Goal: Task Accomplishment & Management: Use online tool/utility

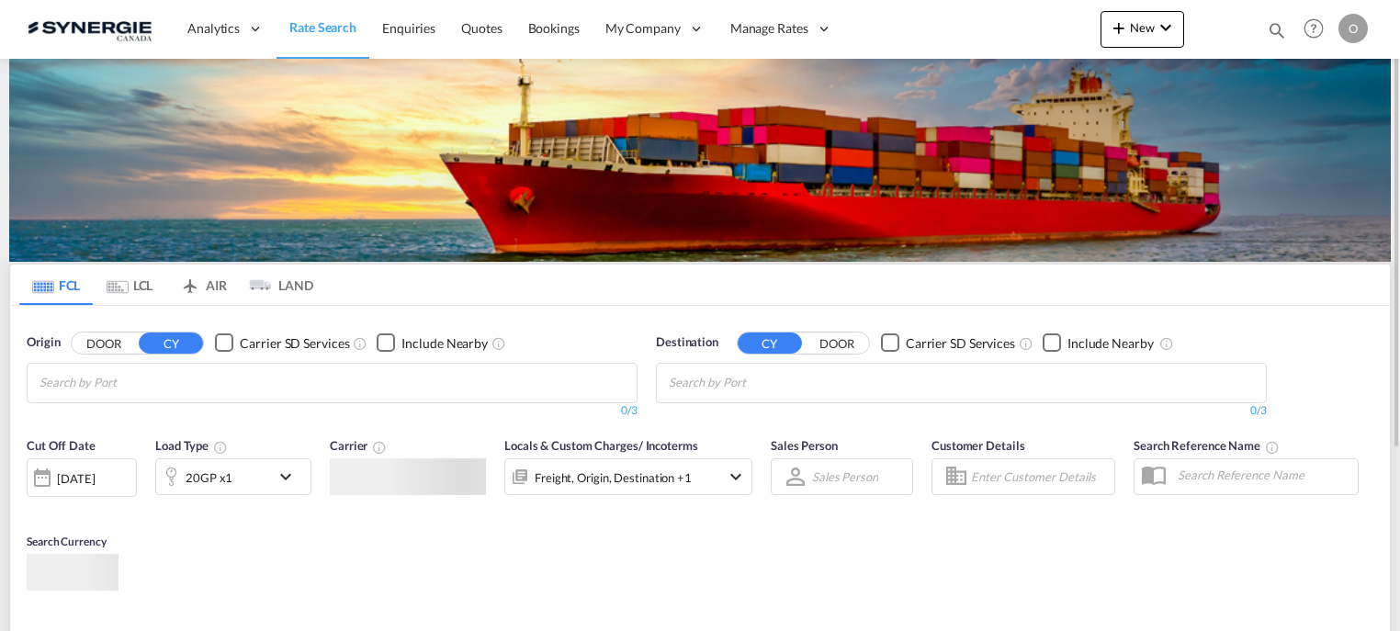
click at [1273, 27] on md-icon "icon-magnify" at bounding box center [1277, 30] width 20 height 20
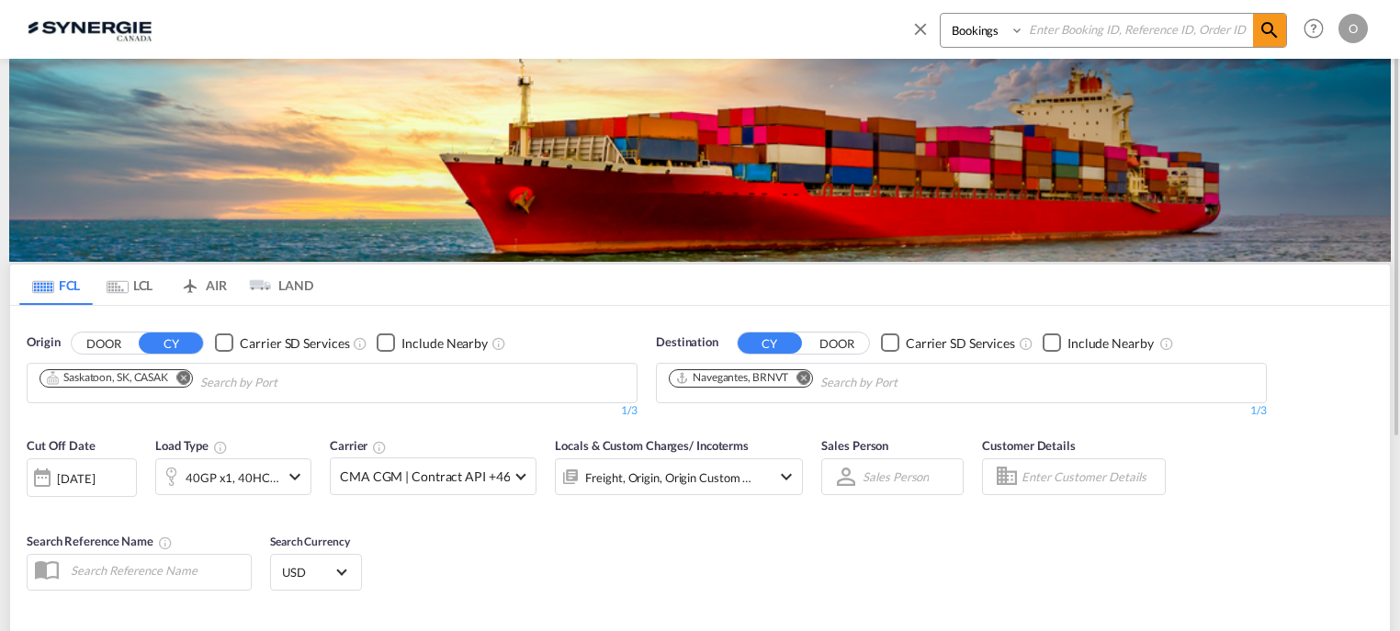
paste input "SYC000015009-A"
type input "SYC000015009-A"
click at [1011, 31] on select "Bookings Quotes Enquiries" at bounding box center [984, 30] width 87 height 33
select select "Quotes"
click at [941, 14] on select "Bookings Quotes Enquiries" at bounding box center [984, 30] width 87 height 33
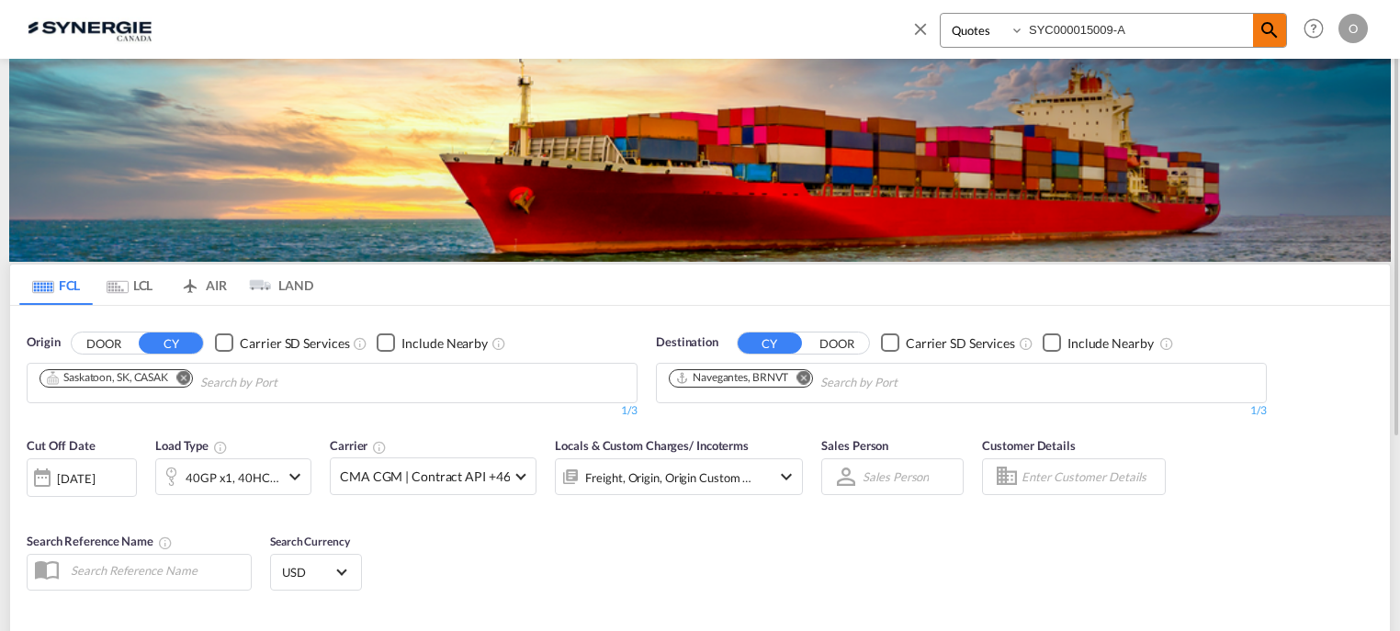
click at [1268, 37] on md-icon "icon-magnify" at bounding box center [1270, 30] width 22 height 22
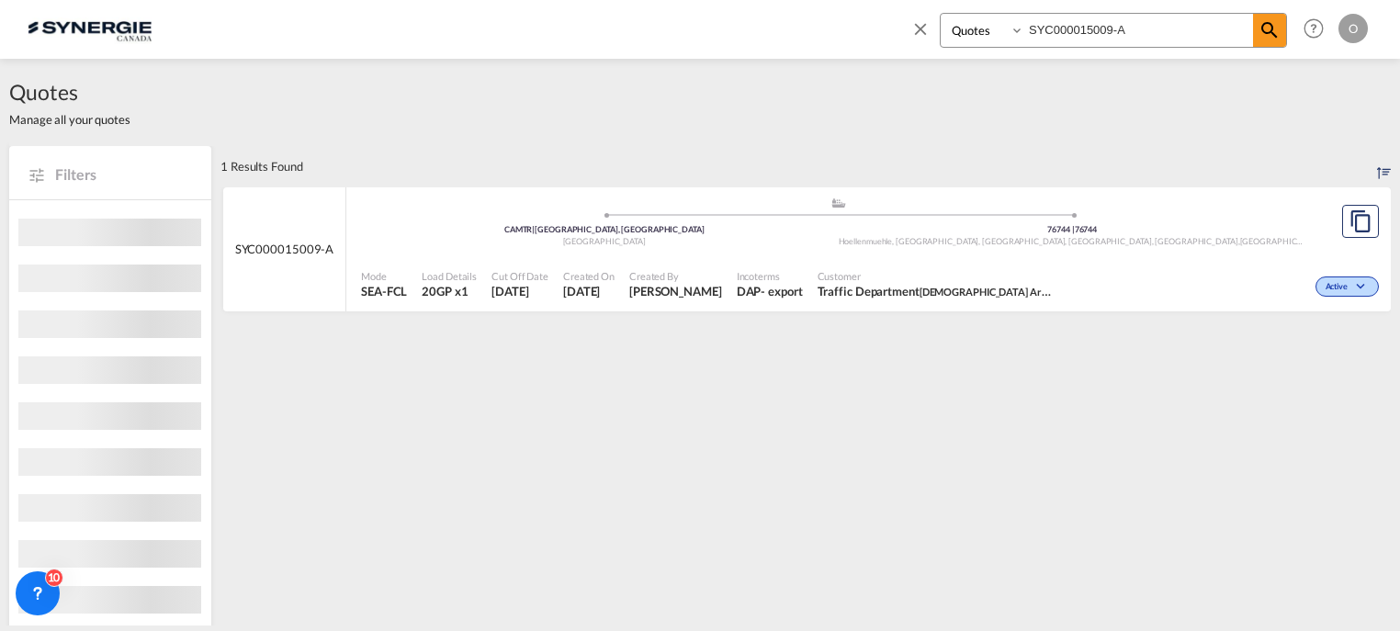
click at [778, 257] on div "Mode SEA-FCL Load Details 20GP x1 Cut Off Date 24 Sep 2025 Created On 24 Sep 20…" at bounding box center [868, 284] width 1045 height 55
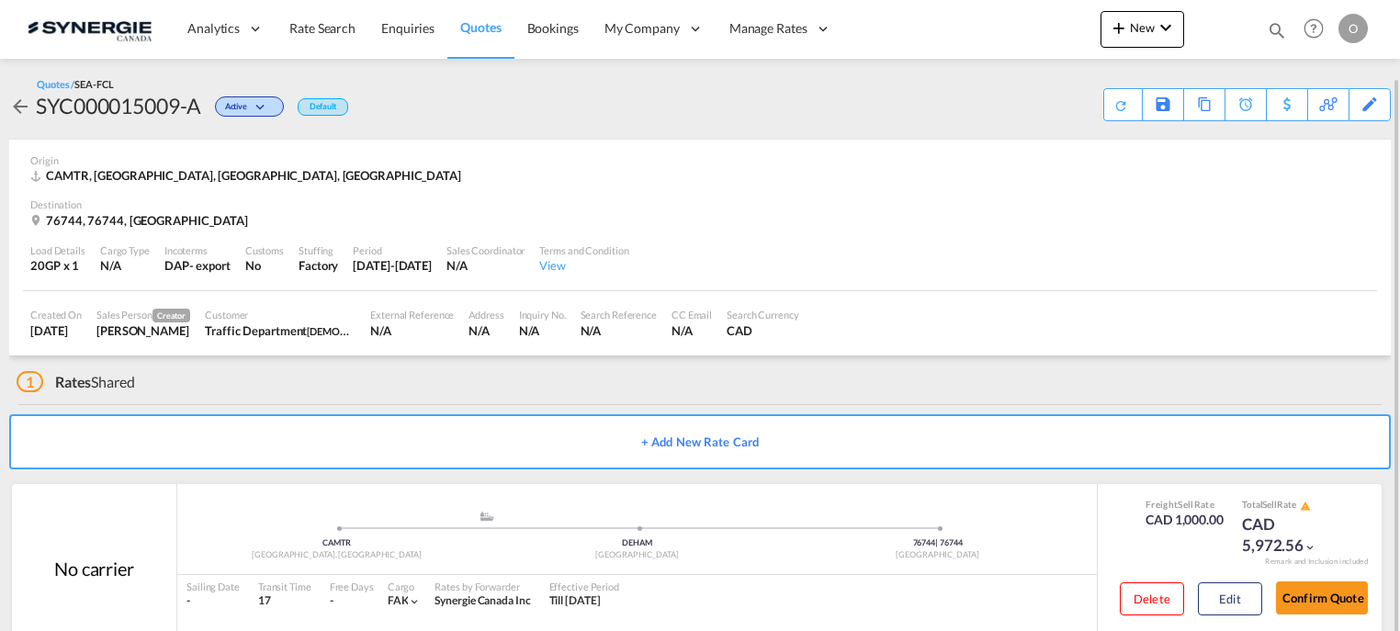
scroll to position [40, 0]
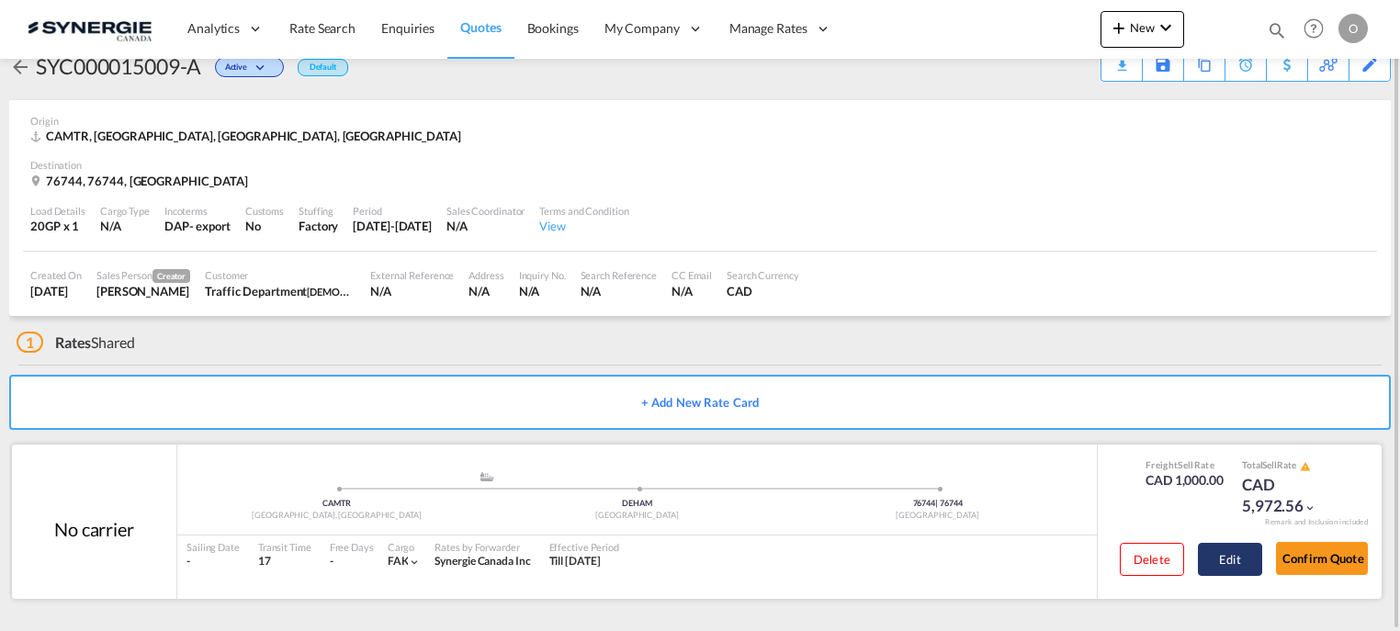
click at [1222, 559] on button "Edit" at bounding box center [1230, 559] width 64 height 33
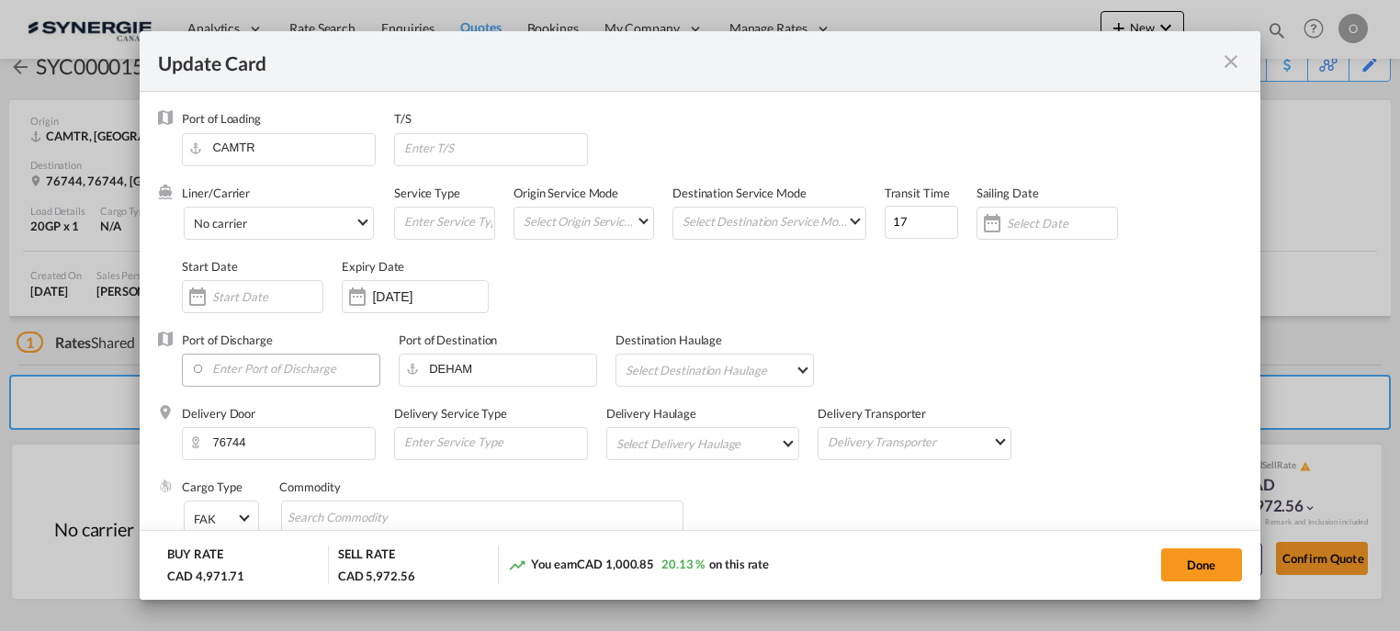
select select "per container"
select select "per vehicle"
select select "per container"
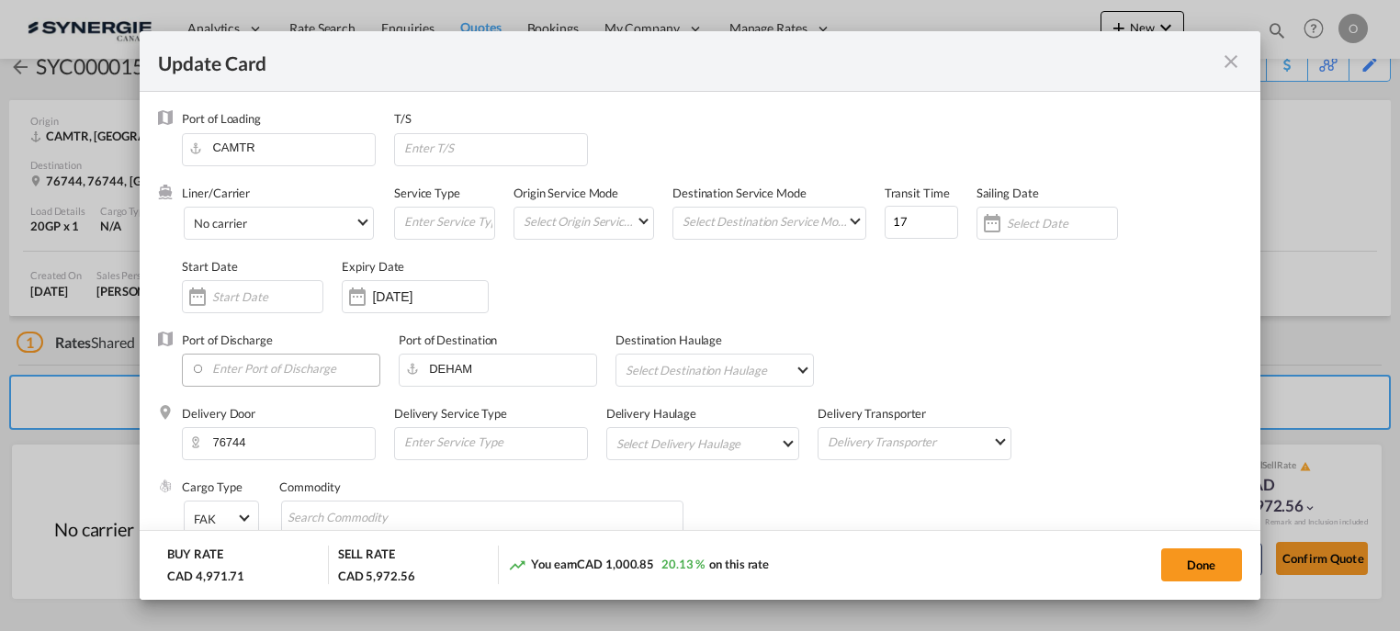
select select "per container"
select select "flat"
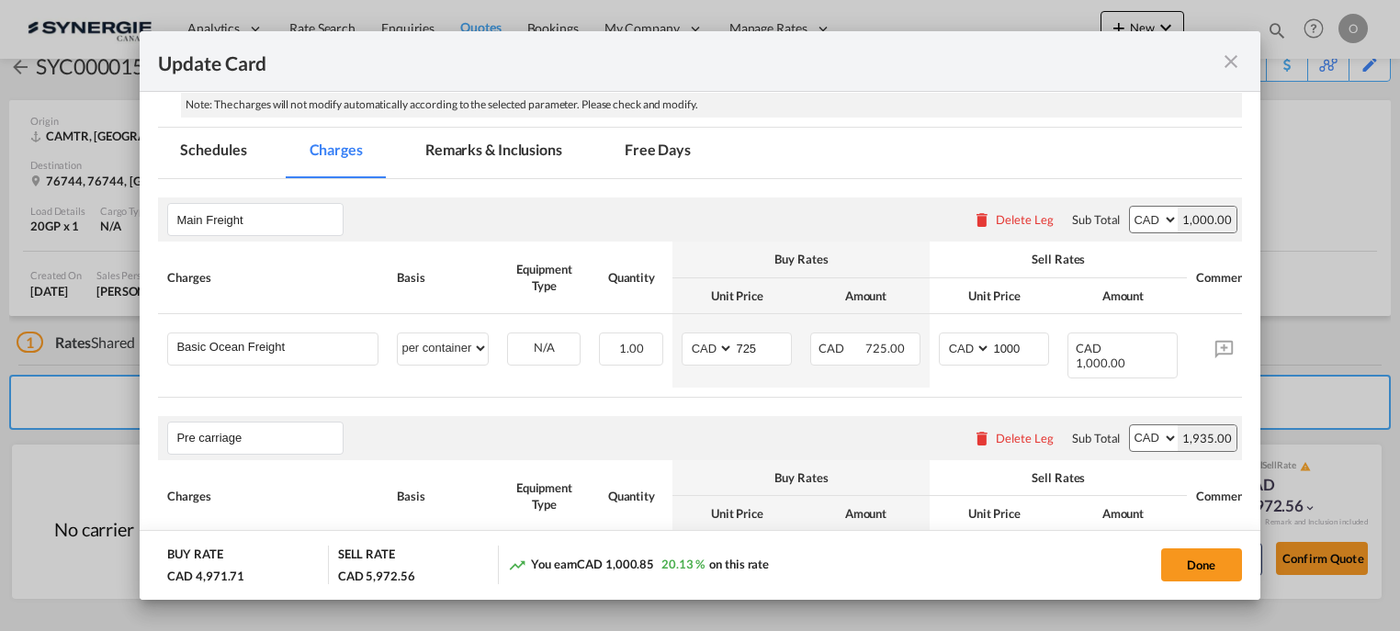
click at [451, 142] on md-tab-item "Remarks & Inclusions" at bounding box center [493, 153] width 181 height 51
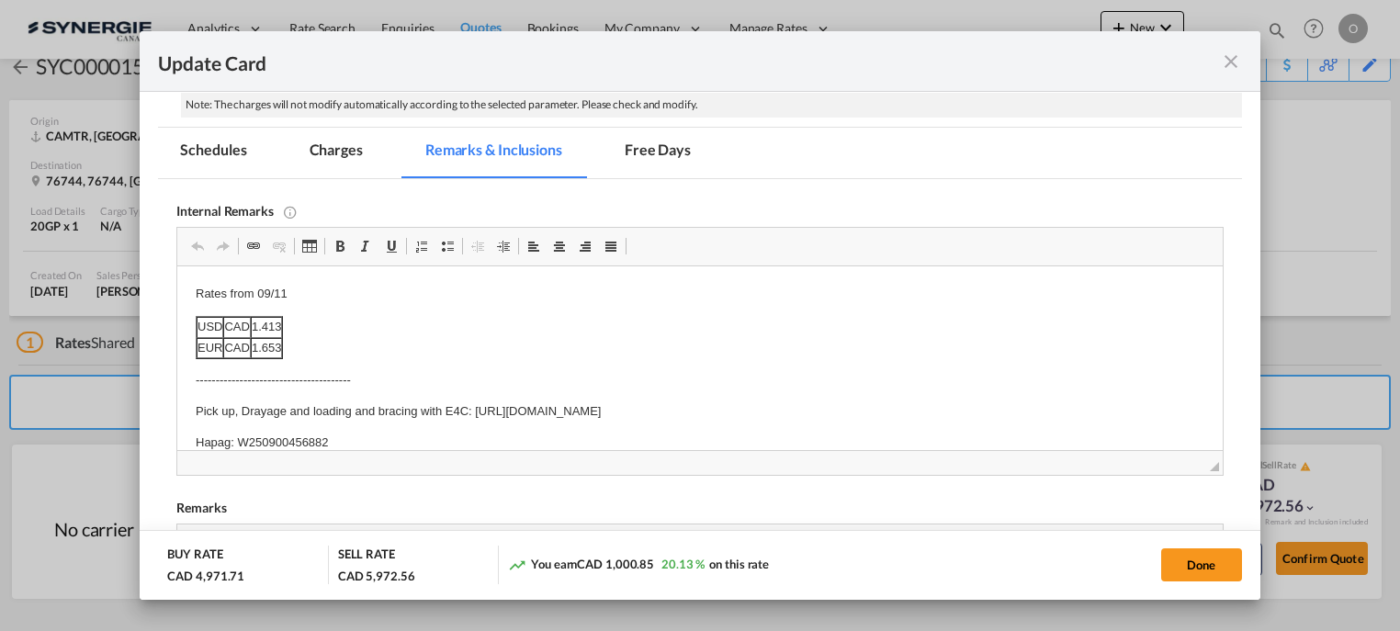
scroll to position [0, 0]
drag, startPoint x: 235, startPoint y: 442, endPoint x: 333, endPoint y: 439, distance: 97.4
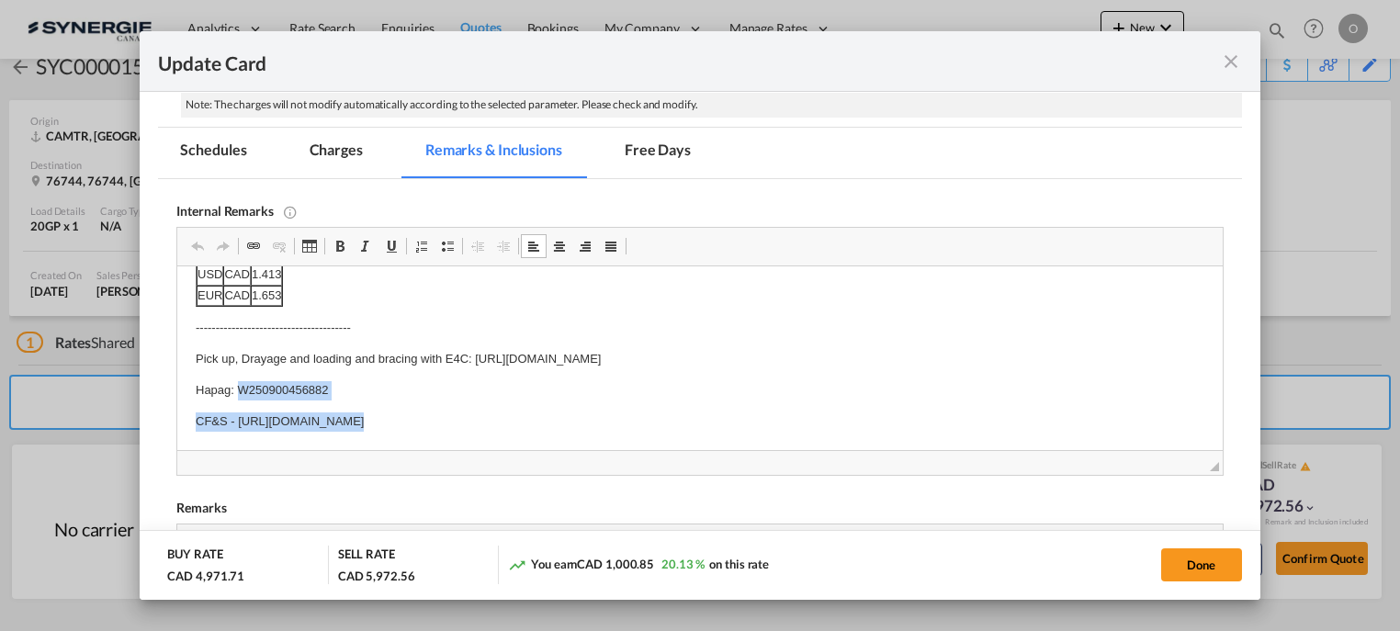
drag, startPoint x: 236, startPoint y: 443, endPoint x: 330, endPoint y: 441, distance: 93.7
click at [330, 441] on html "Rates from 09/11 USD CAD 1.413 EUR CAD 1.653 ----------------------------------…" at bounding box center [699, 332] width 1045 height 236
click at [246, 392] on p "Hapag: W250900456882" at bounding box center [700, 390] width 1008 height 19
drag, startPoint x: 235, startPoint y: 387, endPoint x: 340, endPoint y: 385, distance: 104.7
click at [340, 385] on p "Hapag: W250900456882" at bounding box center [700, 390] width 1008 height 19
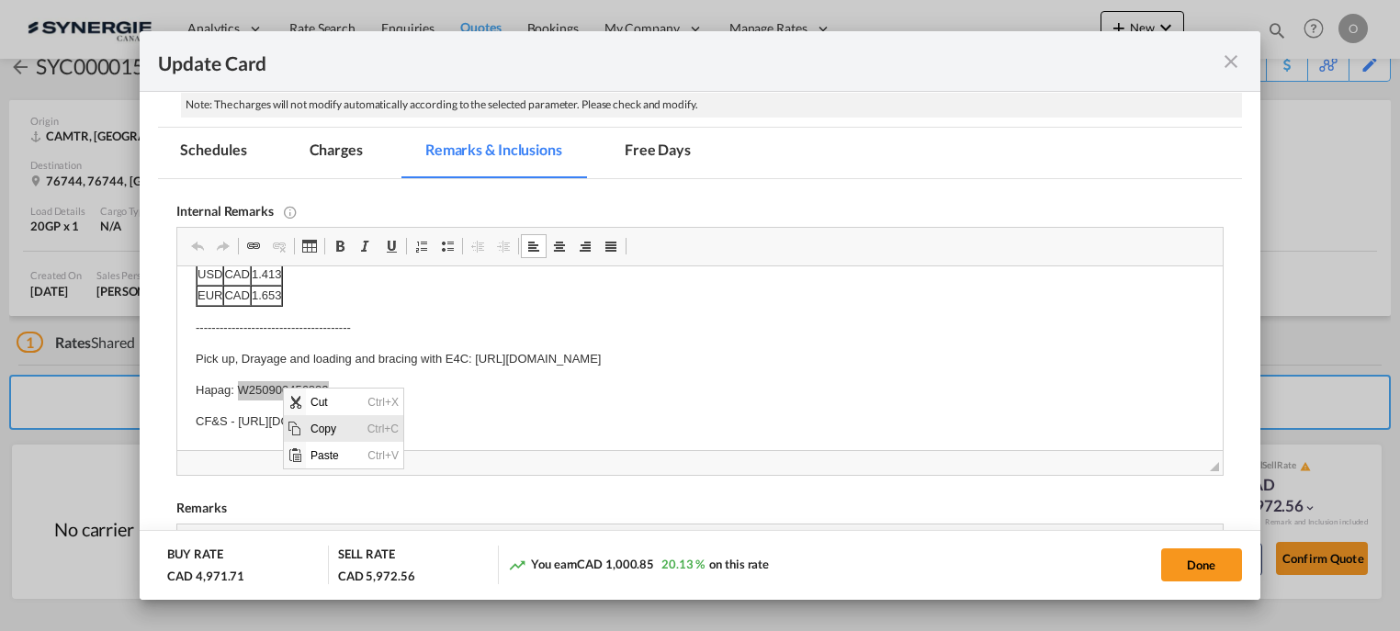
scroll to position [0, 0]
click at [331, 430] on span "Copy" at bounding box center [334, 428] width 57 height 27
copy p "W250900456882"
click at [1240, 55] on md-icon "icon-close fg-AAA8AD m-0 pointer" at bounding box center [1231, 62] width 22 height 22
